Goal: Task Accomplishment & Management: Complete application form

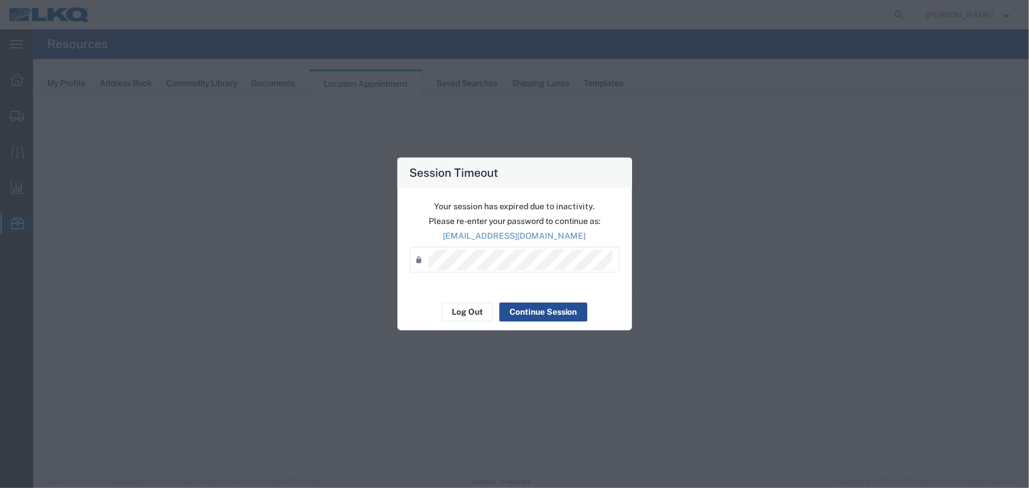
select select "27634"
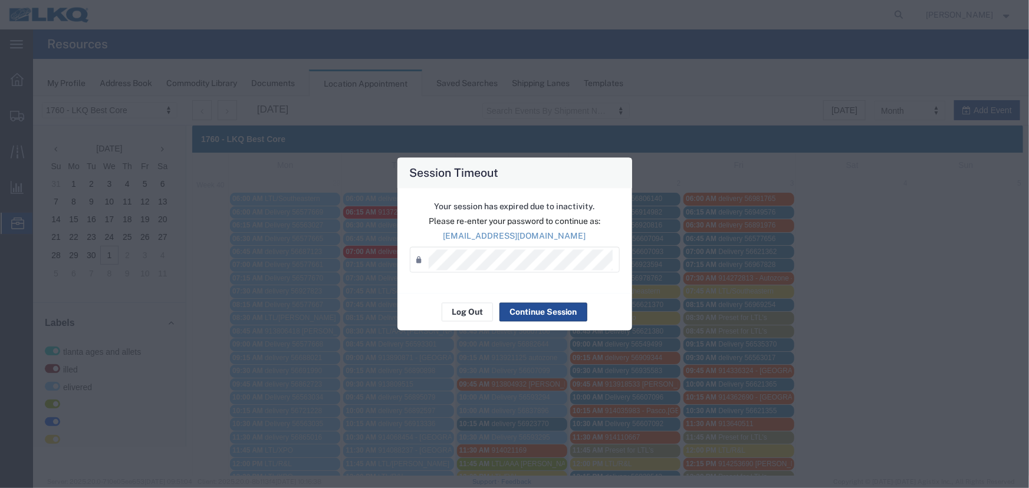
scroll to position [107, 0]
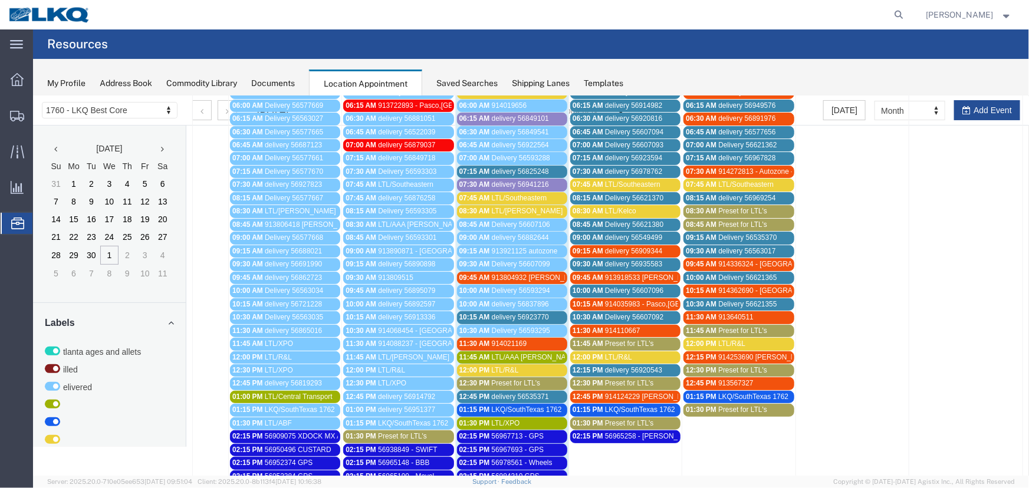
click at [617, 379] on span "Preset for LTL's" at bounding box center [628, 383] width 49 height 8
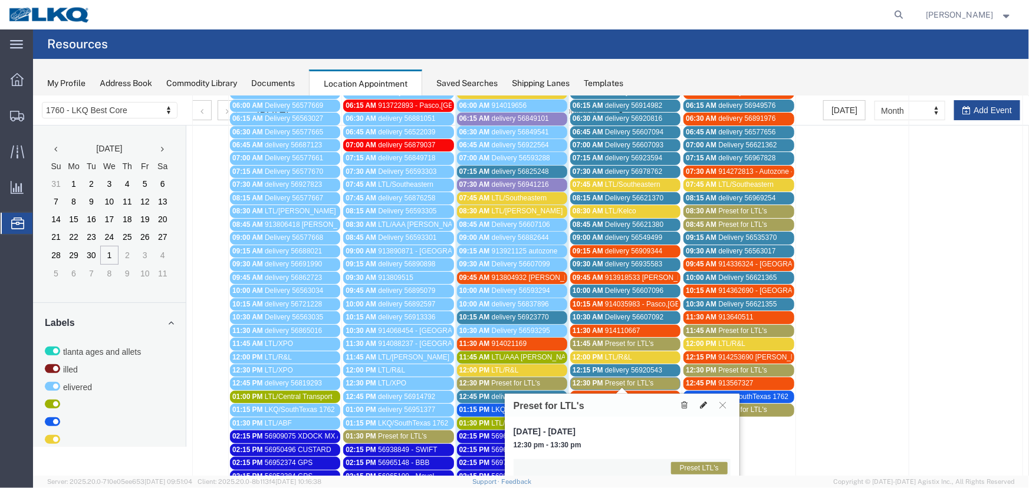
click at [704, 402] on icon at bounding box center [702, 404] width 7 height 8
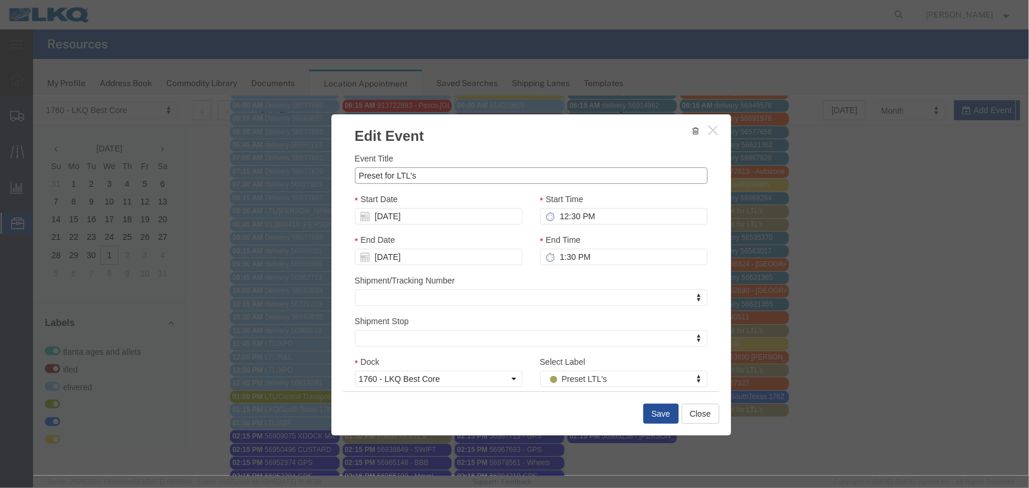
drag, startPoint x: 330, startPoint y: 165, endPoint x: 201, endPoint y: 159, distance: 128.7
click at [201, 159] on div "Edit Event Event Title Preset for LTL's Start Date [DATE] Start Time 12:30 PM E…" at bounding box center [530, 286] width 996 height 380
type input "LTL/Central transport"
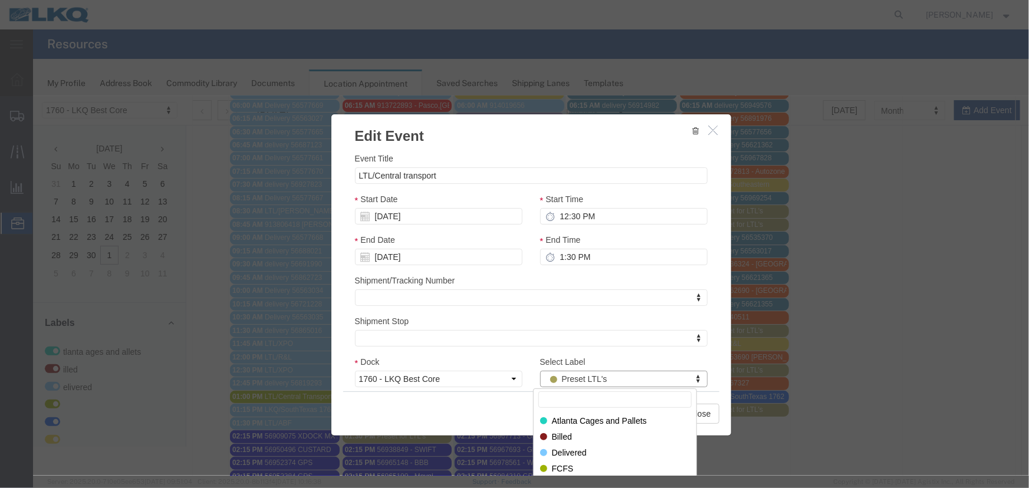
drag, startPoint x: 543, startPoint y: 377, endPoint x: 564, endPoint y: 388, distance: 24.0
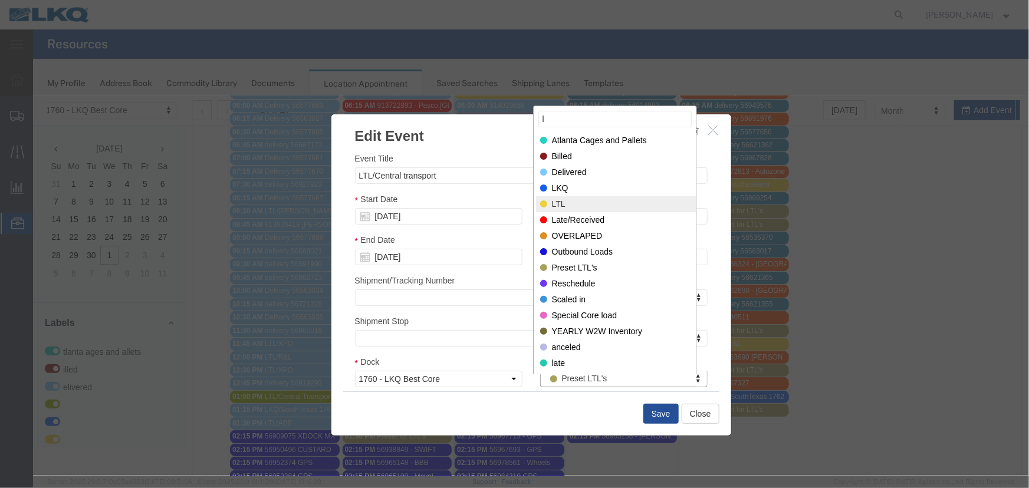
type input "l"
select select "25"
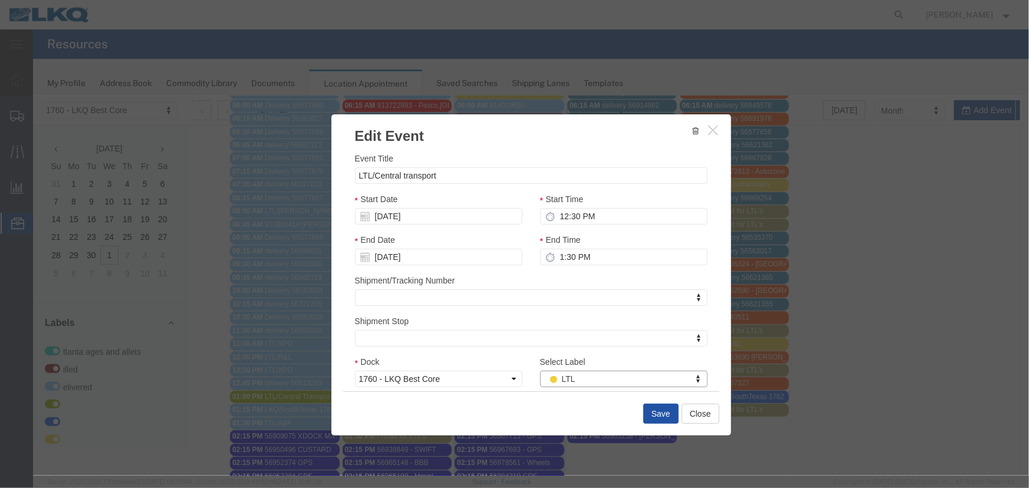
click at [659, 413] on button "Save" at bounding box center [660, 413] width 35 height 20
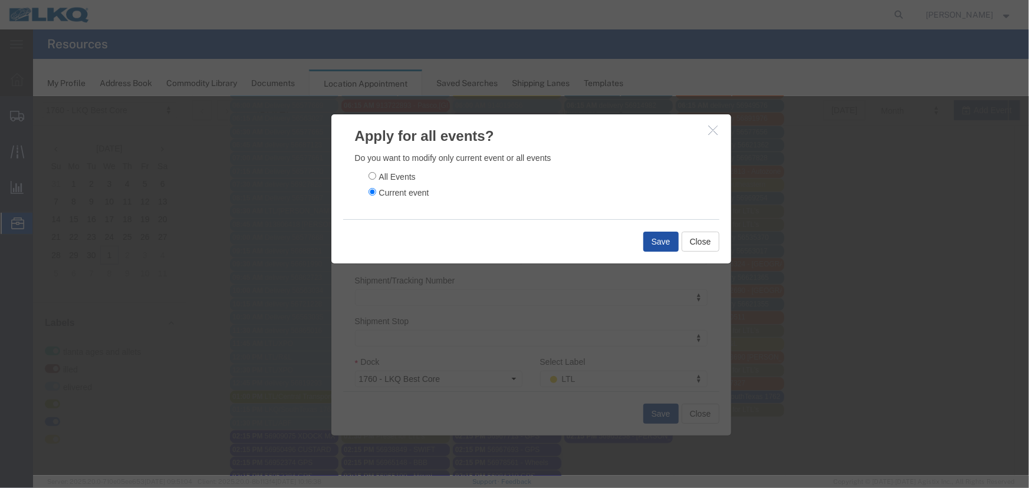
click at [660, 241] on button "Save" at bounding box center [660, 241] width 35 height 20
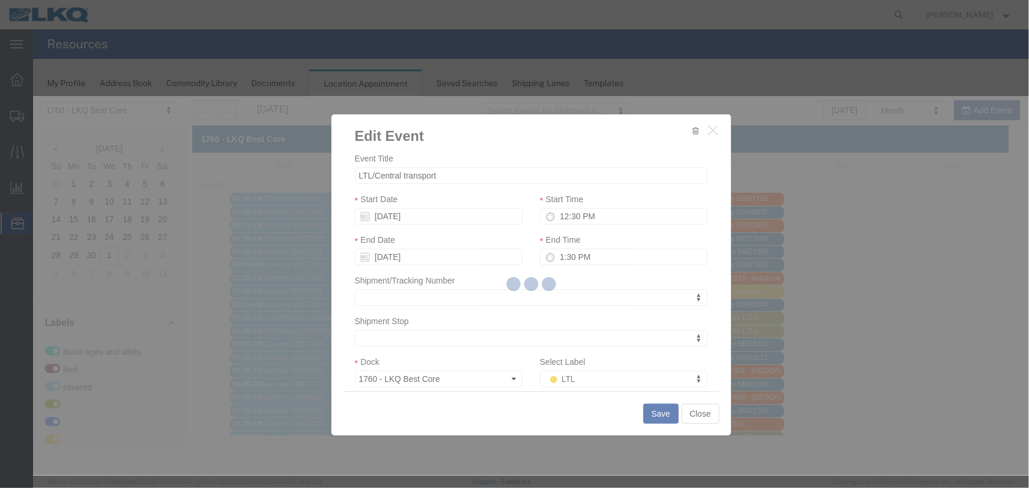
scroll to position [0, 0]
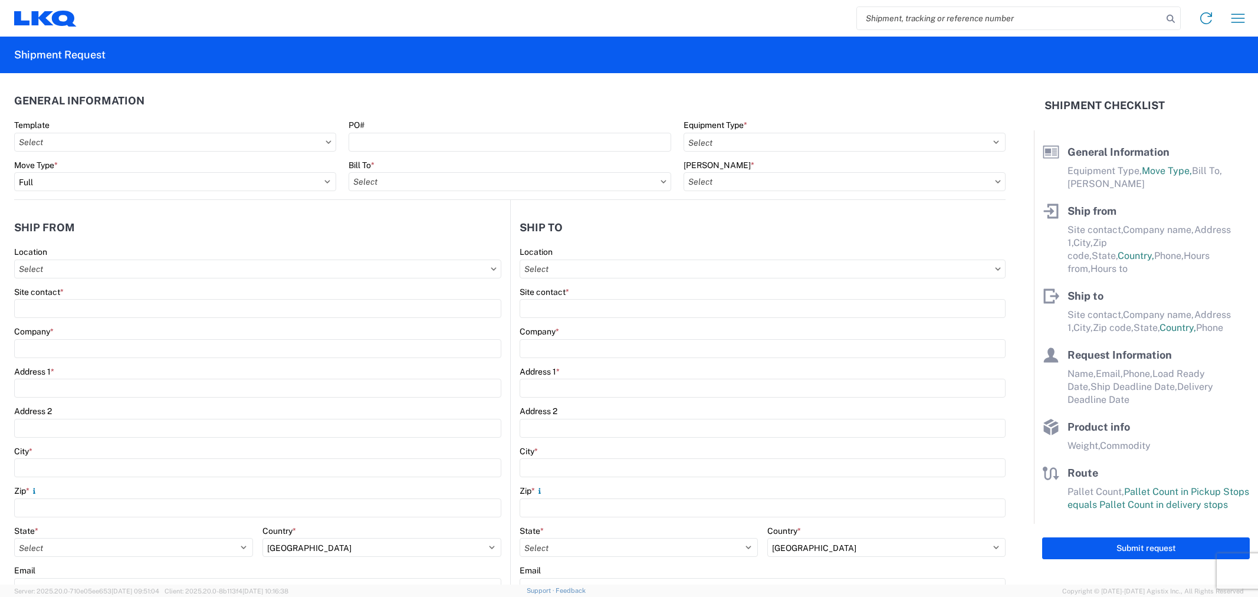
select select "FULL"
select select "US"
select select "LBS"
select select "IN"
